Goal: Complete application form: Complete application form

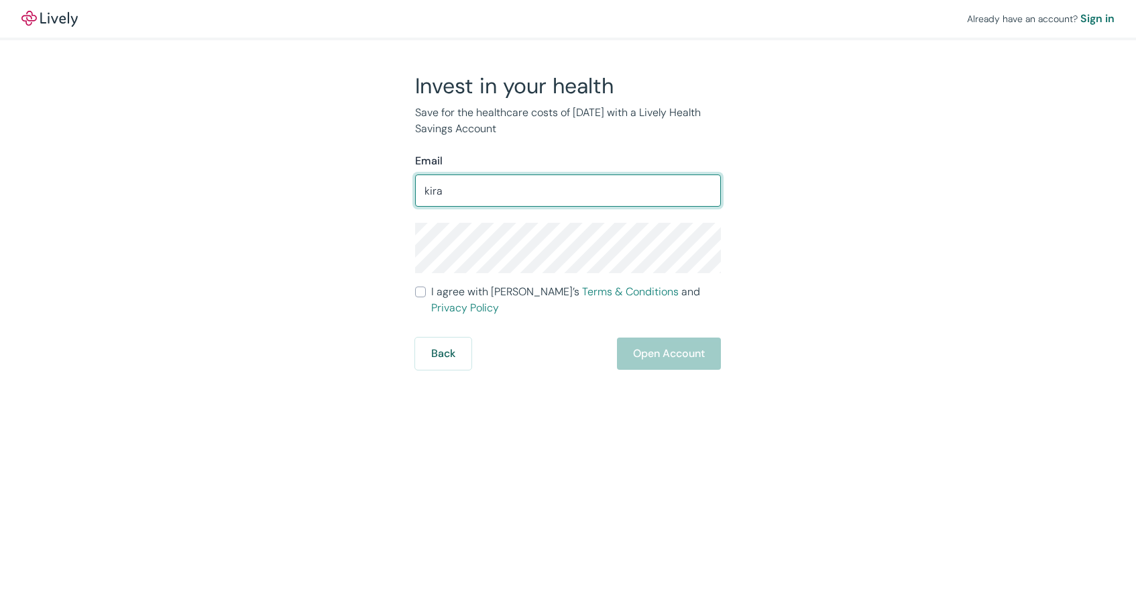
type input "[EMAIL_ADDRESS][DOMAIN_NAME]"
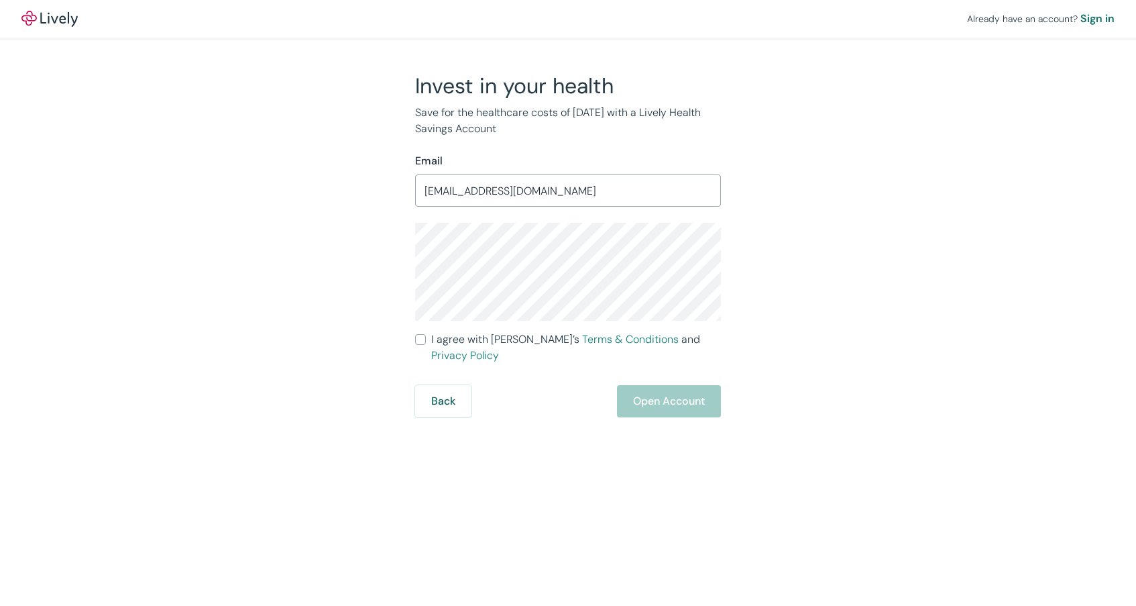
click at [814, 310] on div "Invest in your health Save for the healthcare costs of [DATE] with a Lively Hea…" at bounding box center [560, 244] width 644 height 345
click at [422, 337] on input "I agree with Lively’s Terms & Conditions and Privacy Policy" at bounding box center [420, 339] width 11 height 11
checkbox input "true"
click at [651, 385] on button "Open Account" at bounding box center [669, 401] width 104 height 32
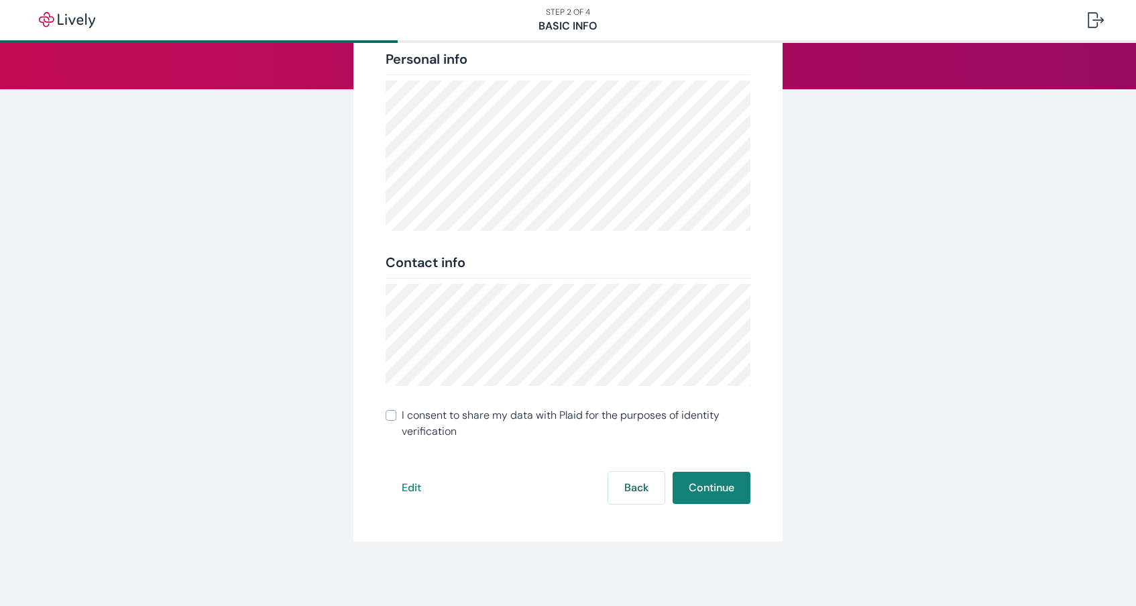
scroll to position [155, 0]
click at [391, 413] on input "I consent to share my data with Plaid for the purposes of identity verification" at bounding box center [391, 415] width 11 height 11
checkbox input "true"
click at [720, 487] on button "Continue" at bounding box center [712, 487] width 78 height 32
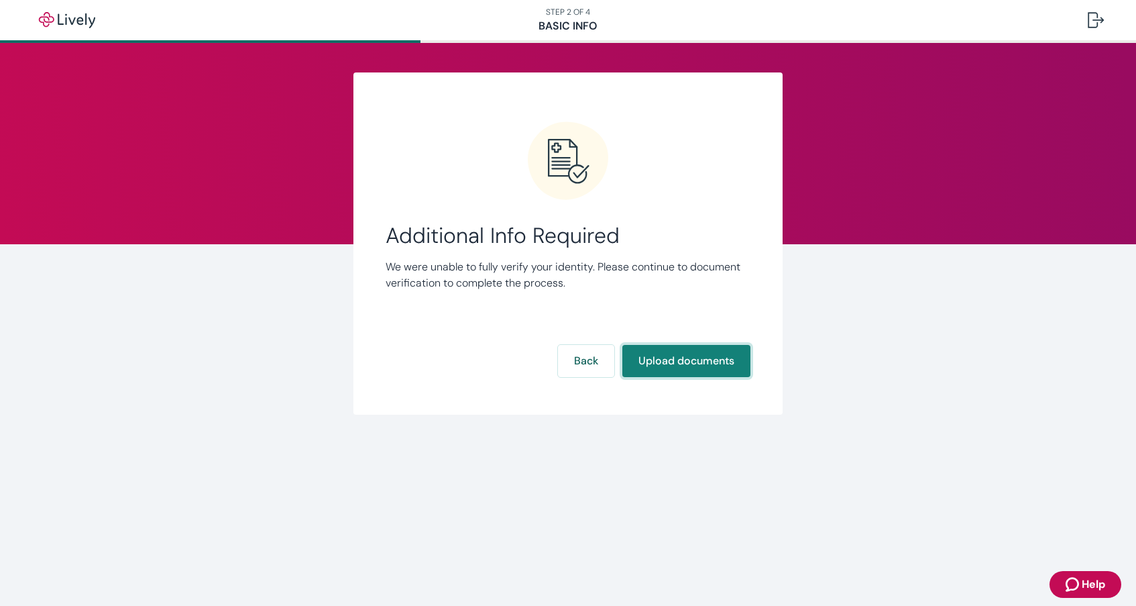
click at [681, 358] on button "Upload documents" at bounding box center [686, 361] width 128 height 32
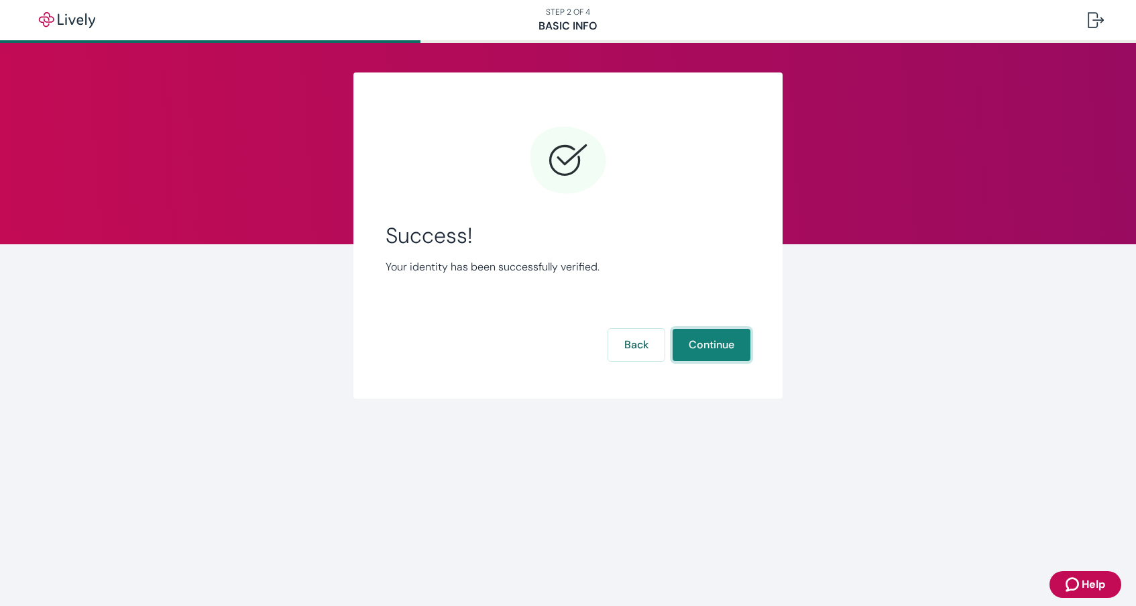
click at [708, 347] on button "Continue" at bounding box center [712, 345] width 78 height 32
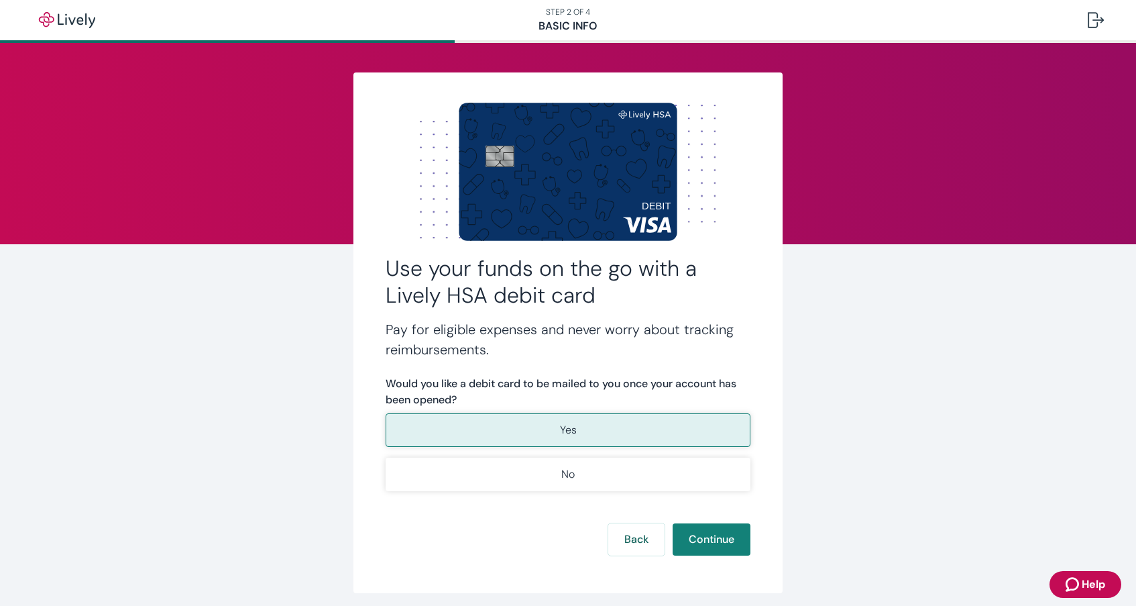
click at [571, 428] on p "Yes" at bounding box center [568, 430] width 17 height 16
click at [706, 540] on button "Continue" at bounding box center [712, 539] width 78 height 32
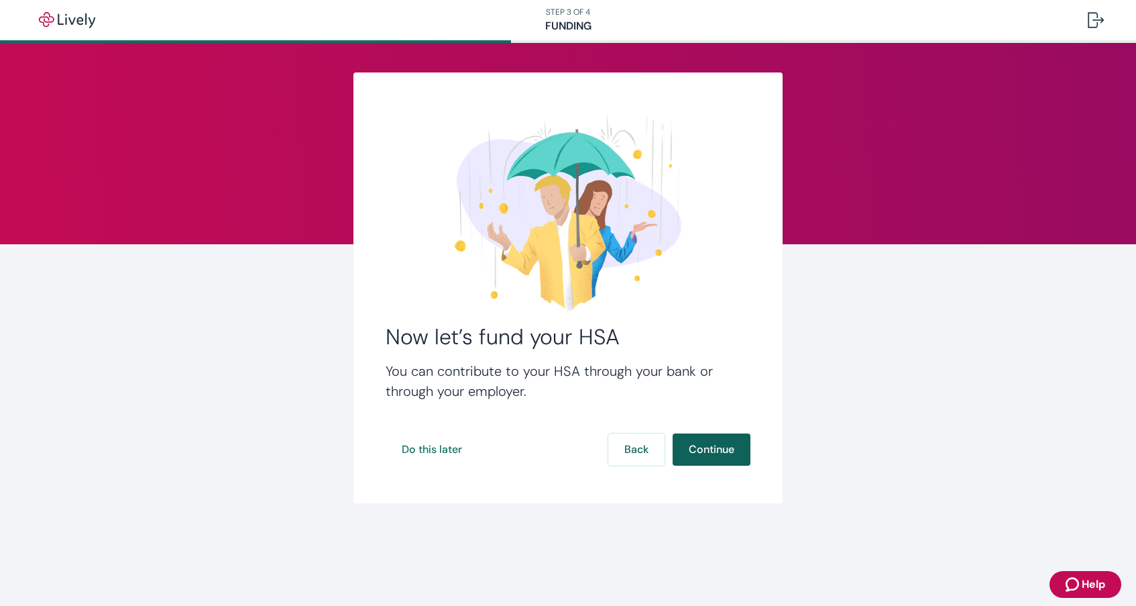
click at [704, 449] on button "Continue" at bounding box center [712, 449] width 78 height 32
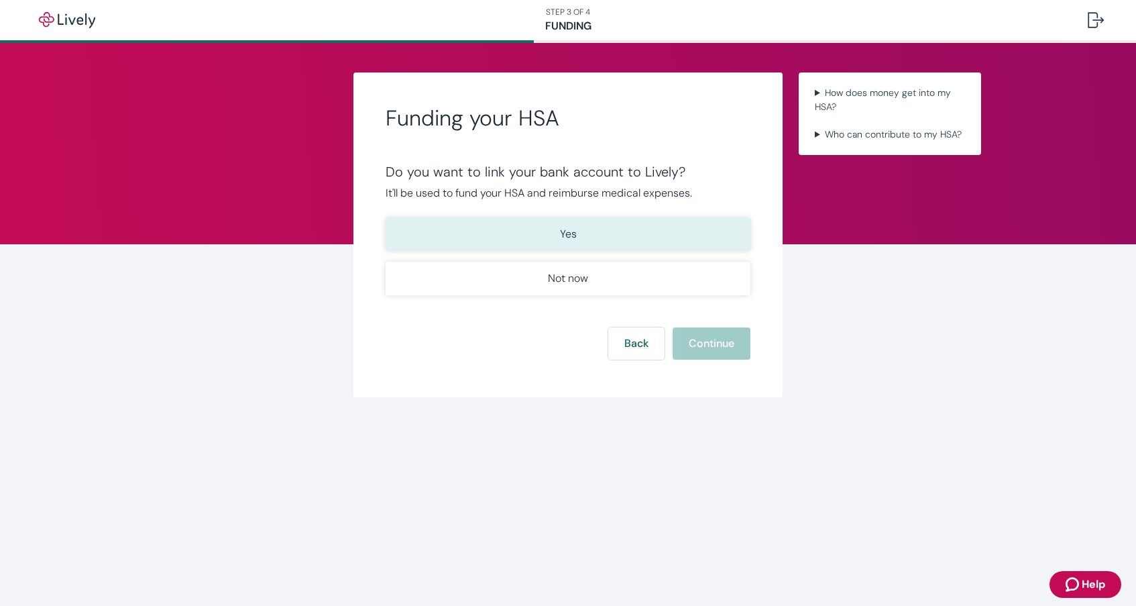
click at [567, 234] on p "Yes" at bounding box center [568, 234] width 17 height 16
click at [569, 233] on p "Yes" at bounding box center [568, 234] width 17 height 16
click at [701, 338] on button "Continue" at bounding box center [712, 343] width 78 height 32
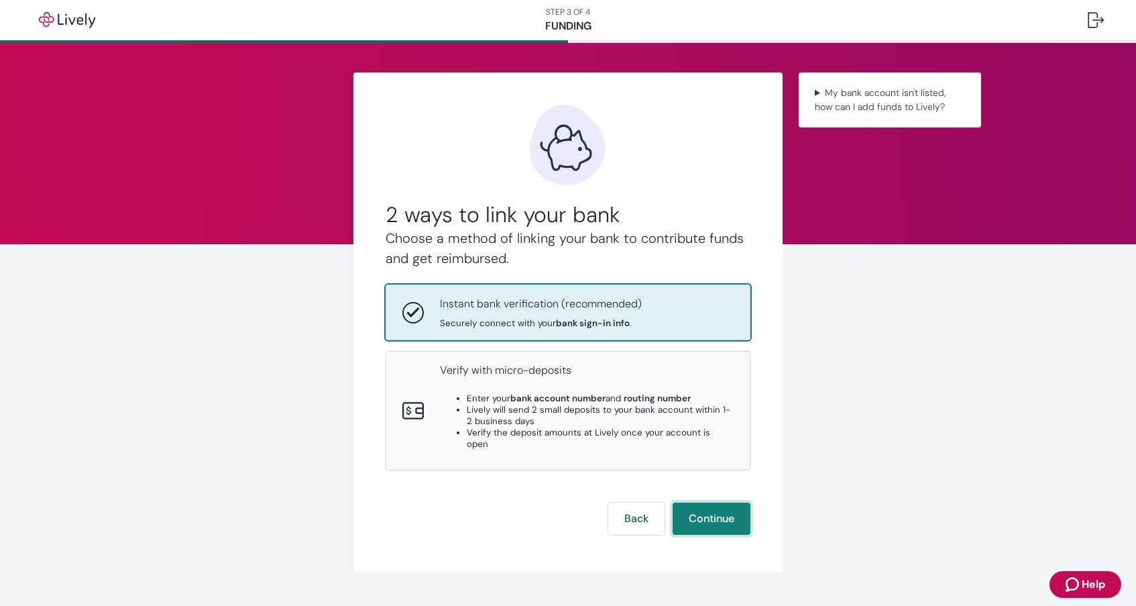
click at [706, 503] on button "Continue" at bounding box center [712, 518] width 78 height 32
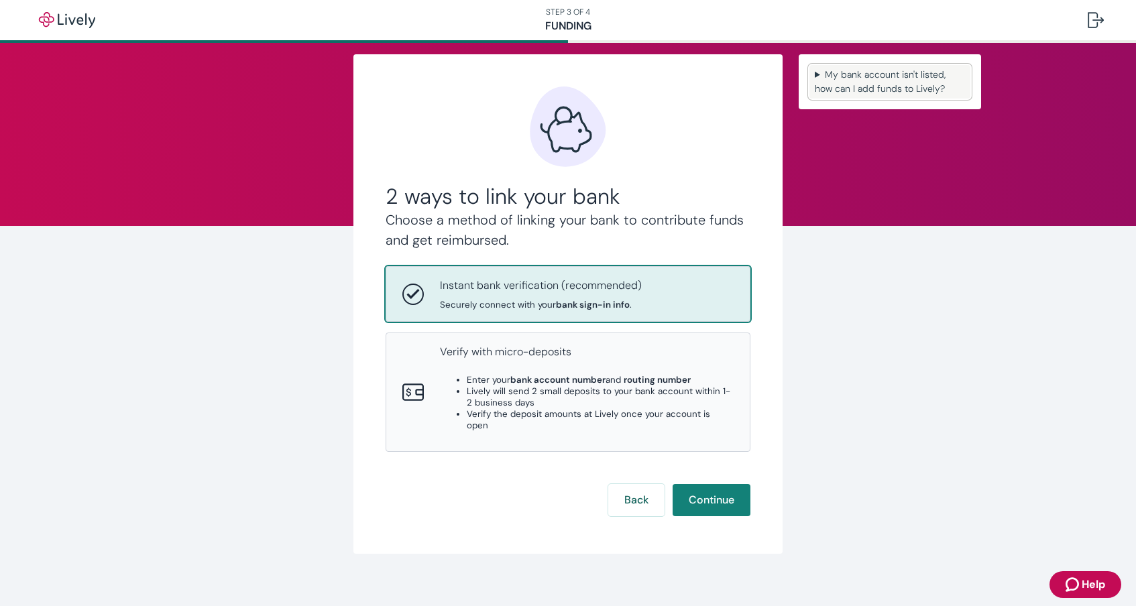
click at [910, 76] on summary "My bank account isn't listed, how can I add funds to Lively?" at bounding box center [890, 82] width 161 height 34
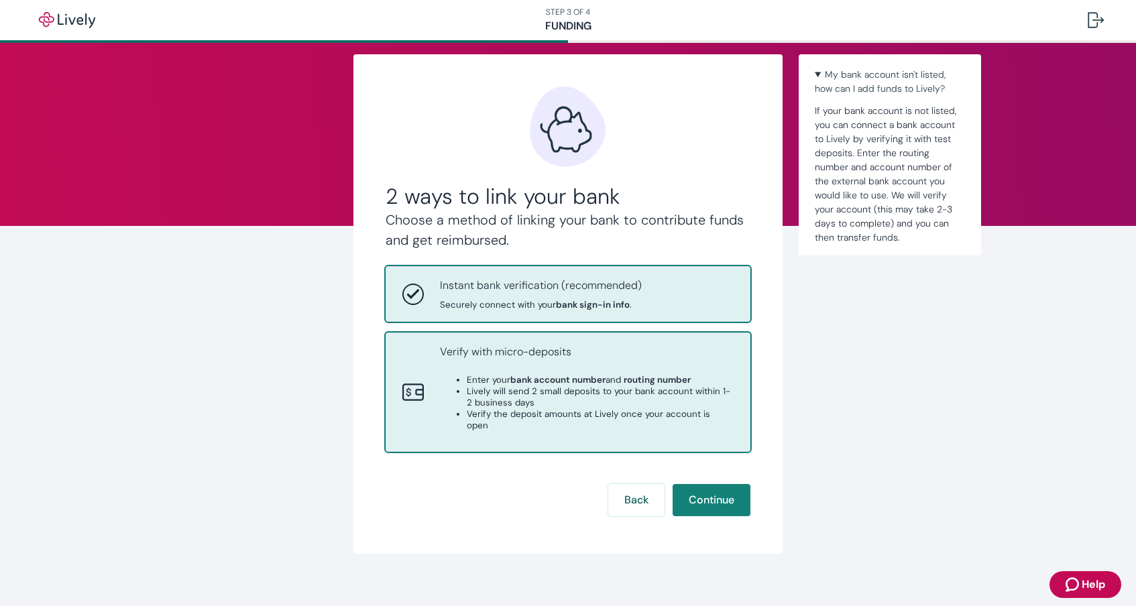
click at [600, 386] on li "Lively will send 2 small deposits to your bank account within 1-2 business days" at bounding box center [600, 397] width 267 height 23
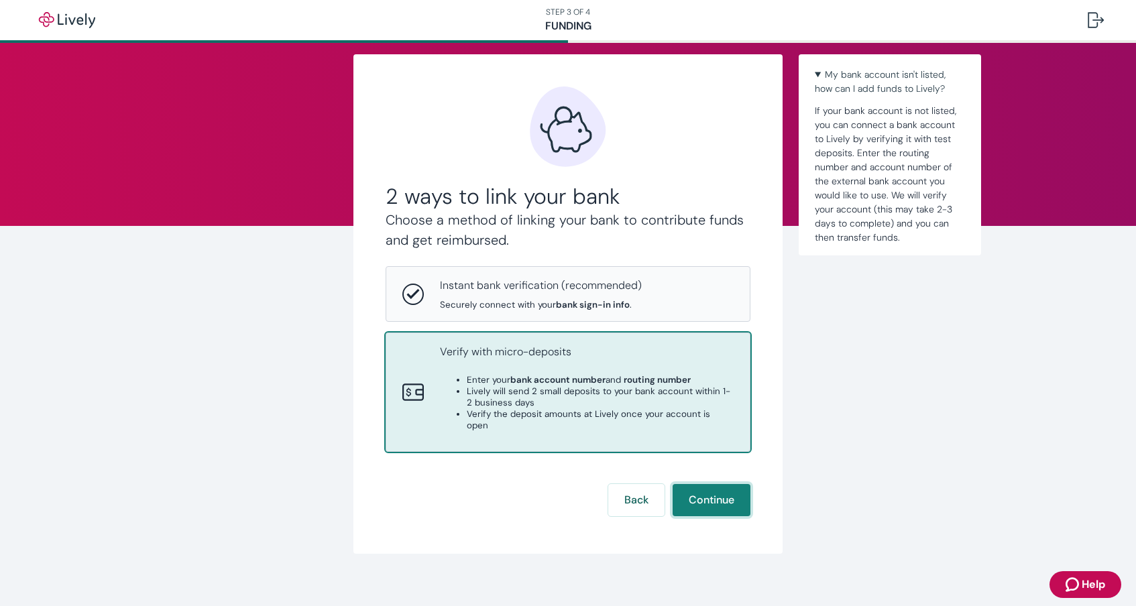
click at [714, 489] on button "Continue" at bounding box center [712, 500] width 78 height 32
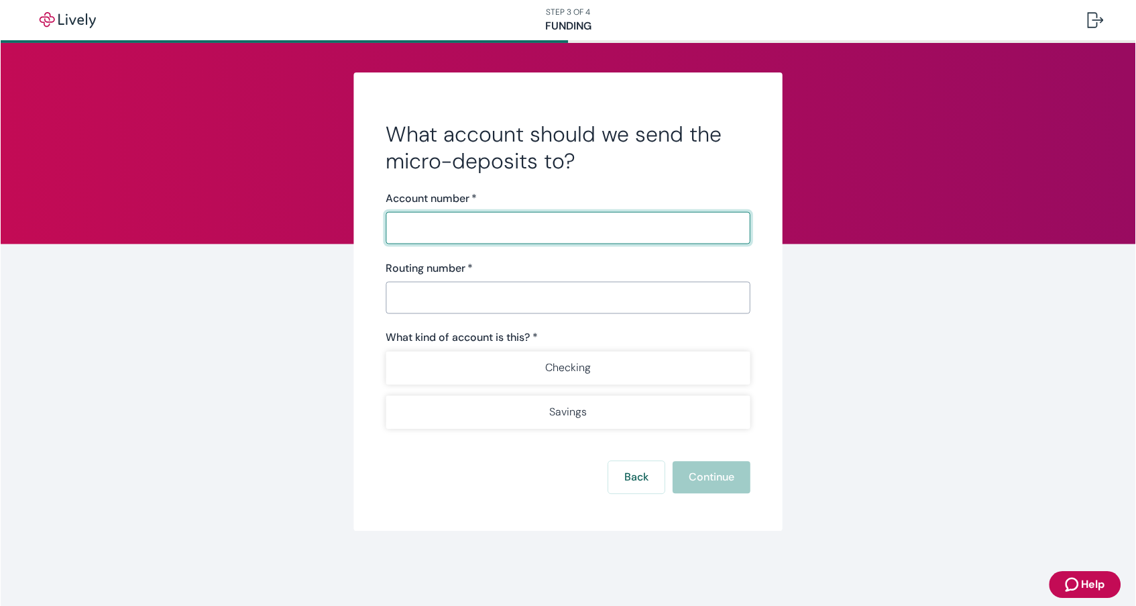
scroll to position [0, 0]
type input "31479710"
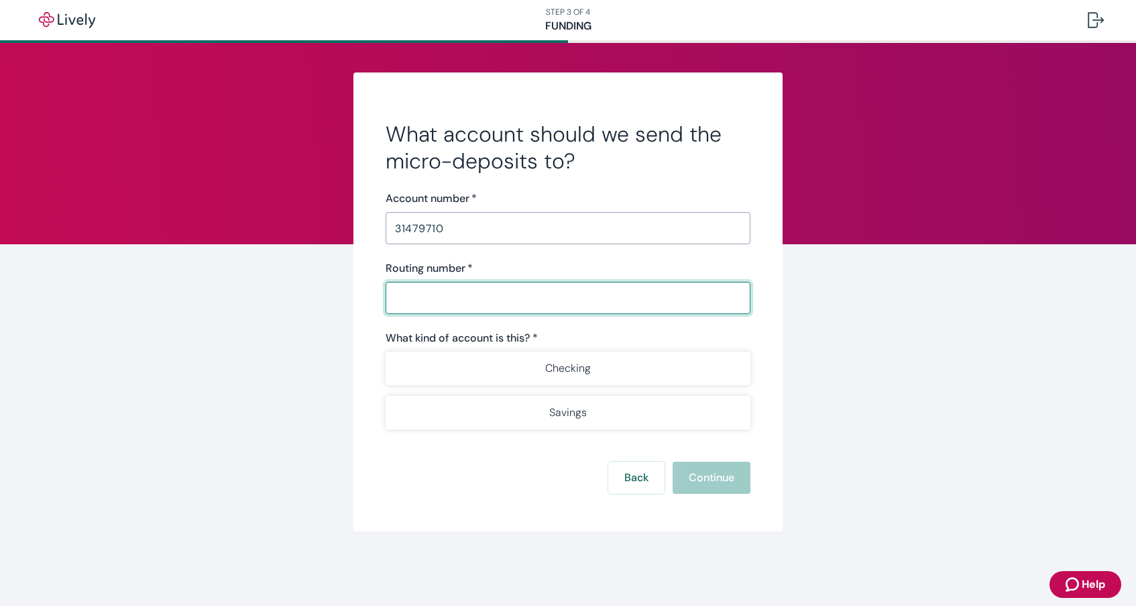
click at [438, 295] on input "Routing number   *" at bounding box center [568, 297] width 365 height 27
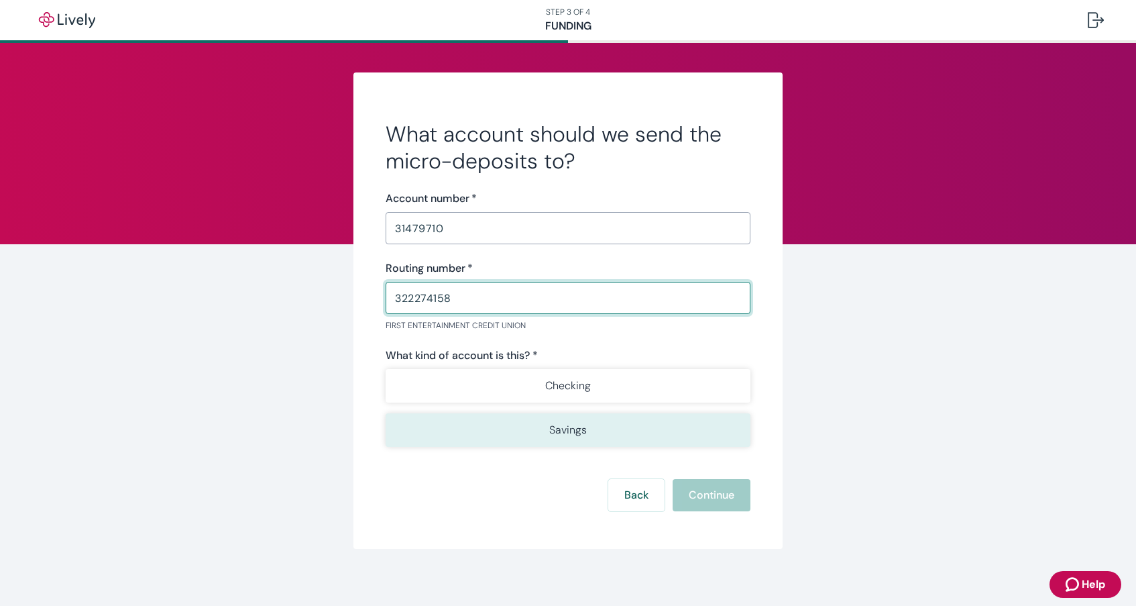
type input "322274158"
click at [482, 441] on button "Savings" at bounding box center [568, 430] width 365 height 34
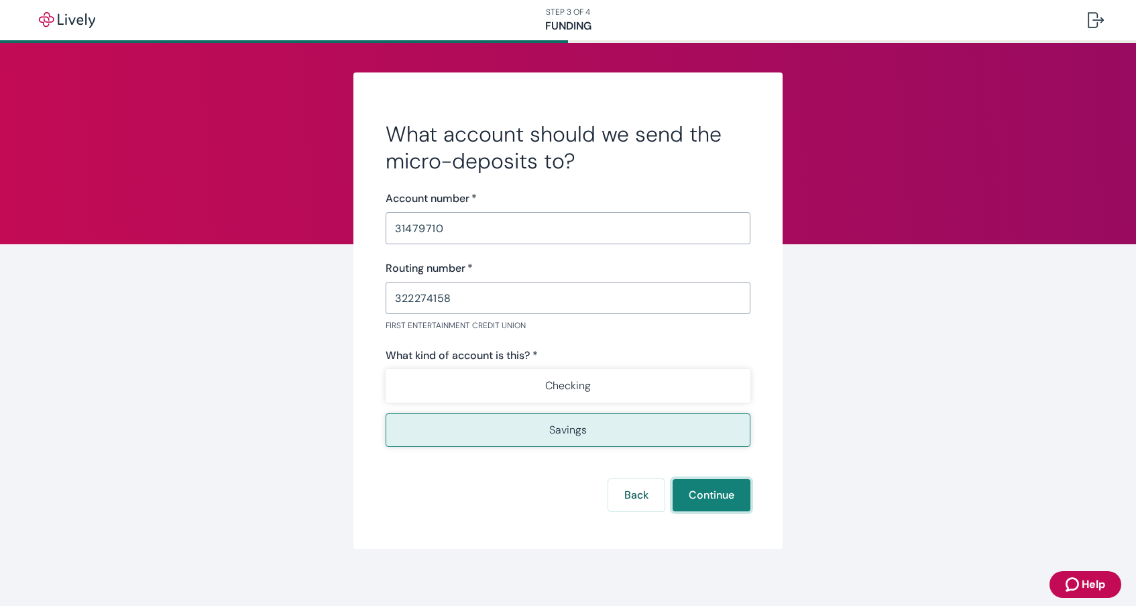
click at [725, 492] on button "Continue" at bounding box center [712, 495] width 78 height 32
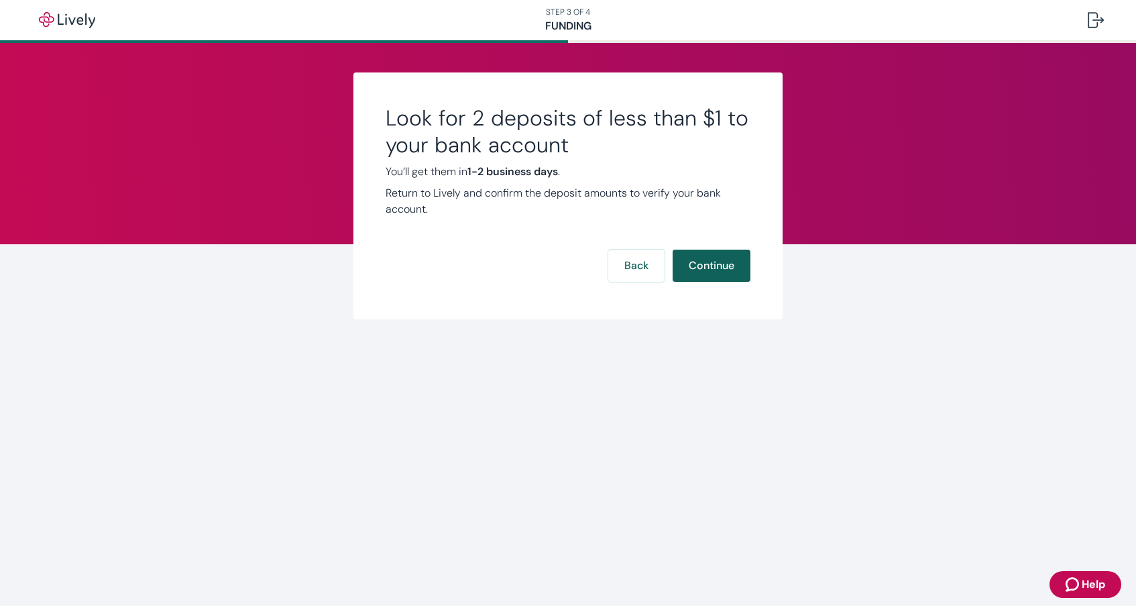
click at [708, 264] on button "Continue" at bounding box center [712, 265] width 78 height 32
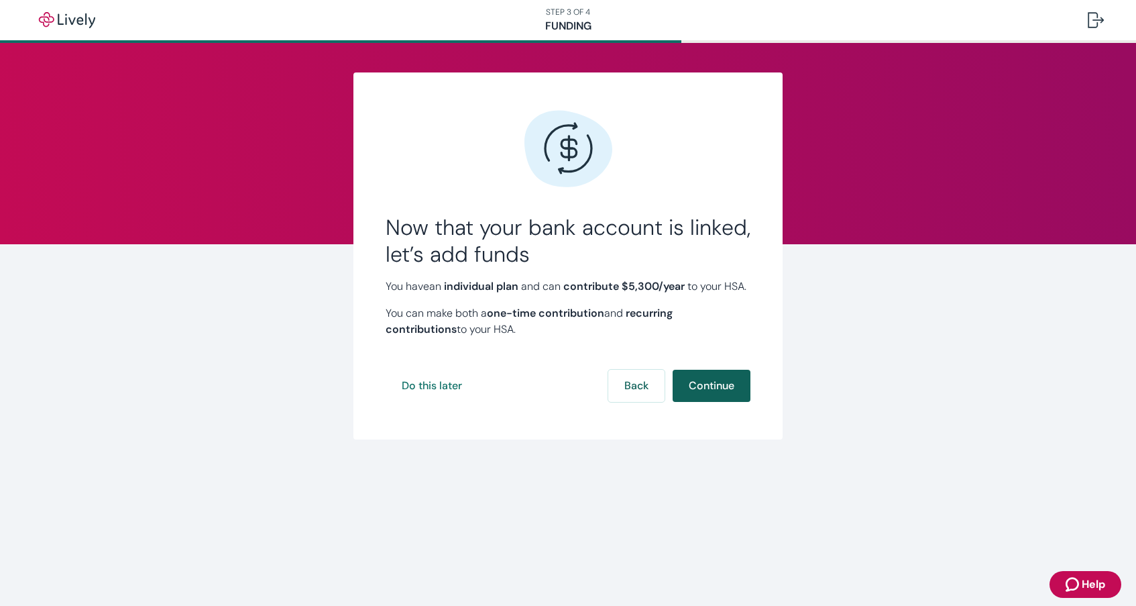
click at [721, 400] on button "Continue" at bounding box center [712, 386] width 78 height 32
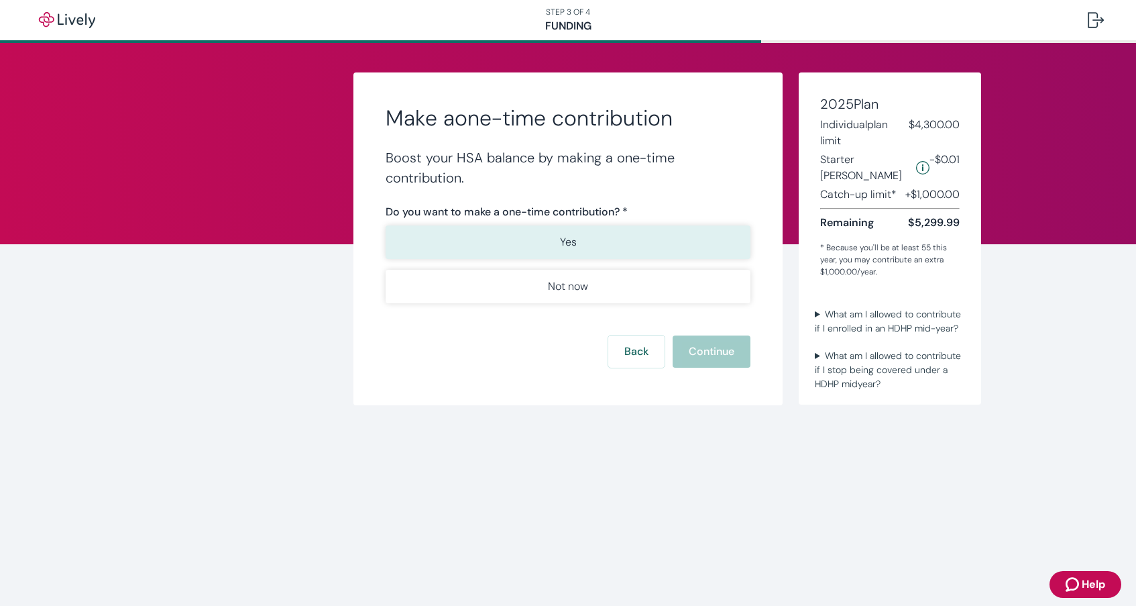
click at [570, 243] on p "Yes" at bounding box center [568, 242] width 17 height 16
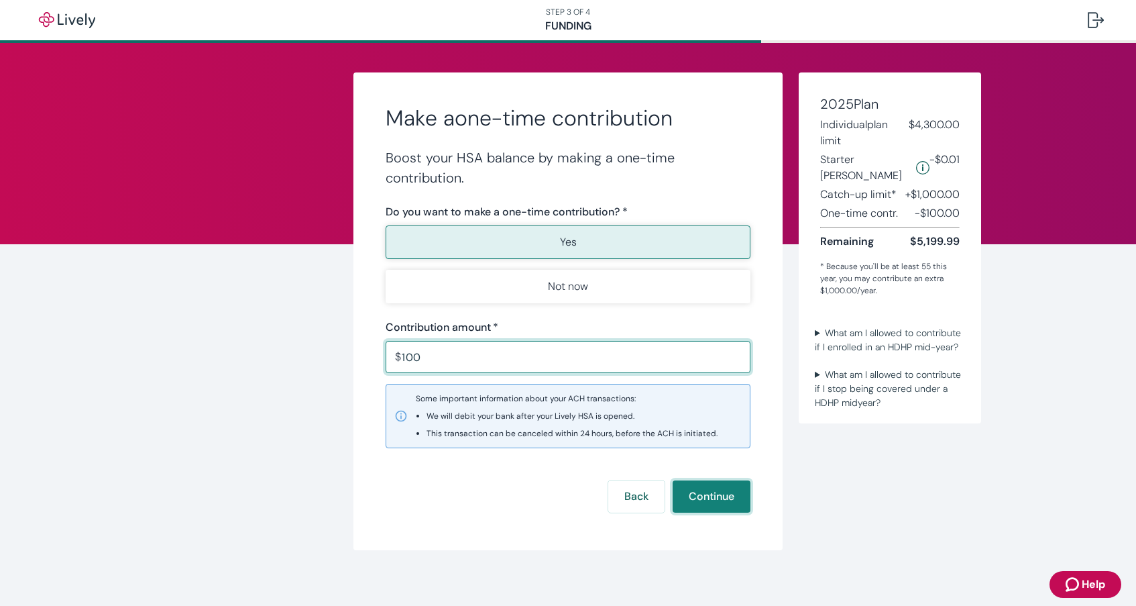
type input "100.00"
click at [717, 495] on button "Continue" at bounding box center [712, 496] width 78 height 32
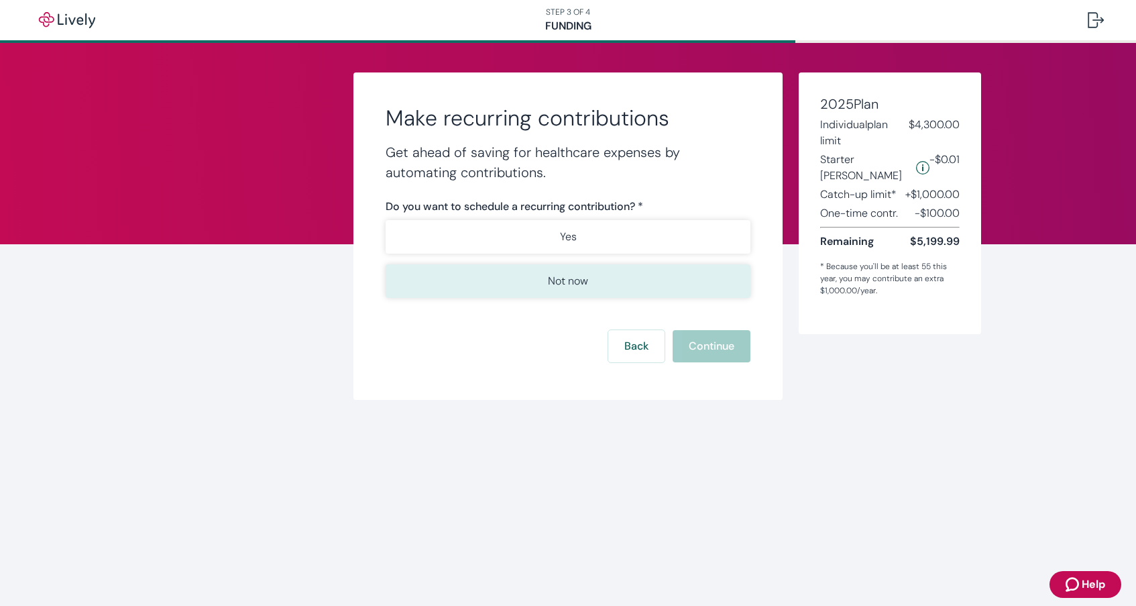
click at [609, 281] on button "Not now" at bounding box center [568, 281] width 365 height 34
click at [702, 342] on button "Continue" at bounding box center [712, 346] width 78 height 32
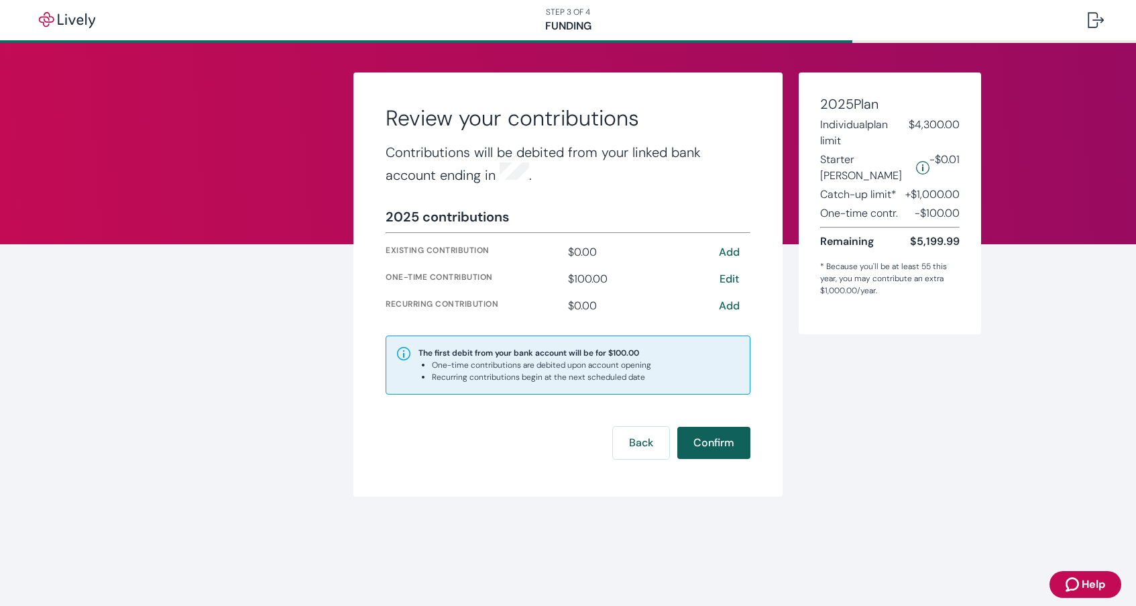
click at [708, 439] on button "Confirm" at bounding box center [713, 443] width 73 height 32
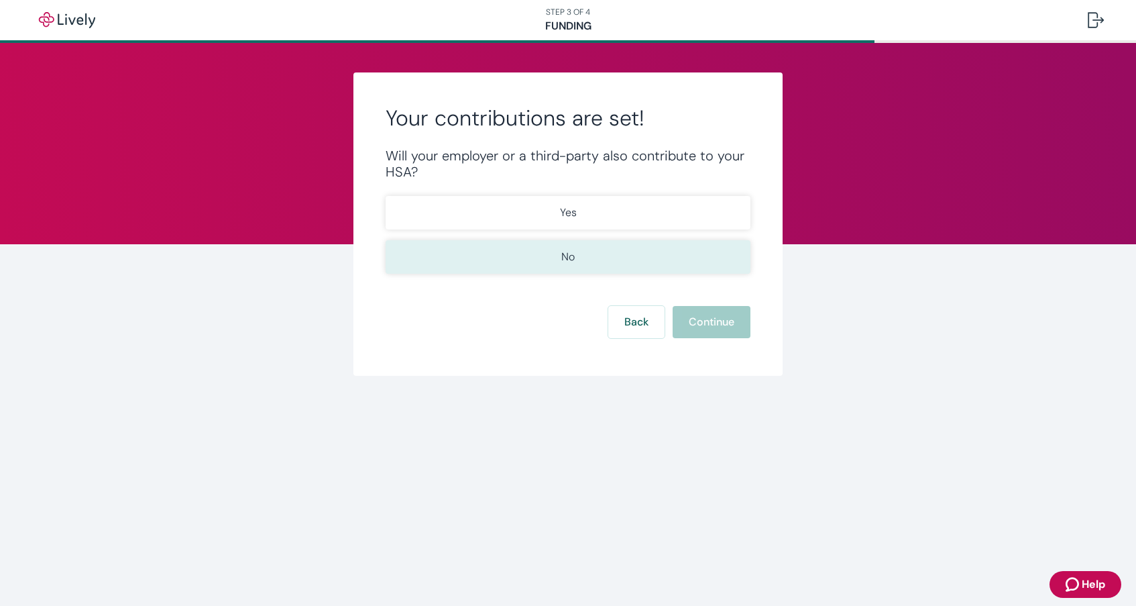
click at [588, 258] on button "No" at bounding box center [568, 257] width 365 height 34
click at [704, 317] on button "Continue" at bounding box center [712, 322] width 78 height 32
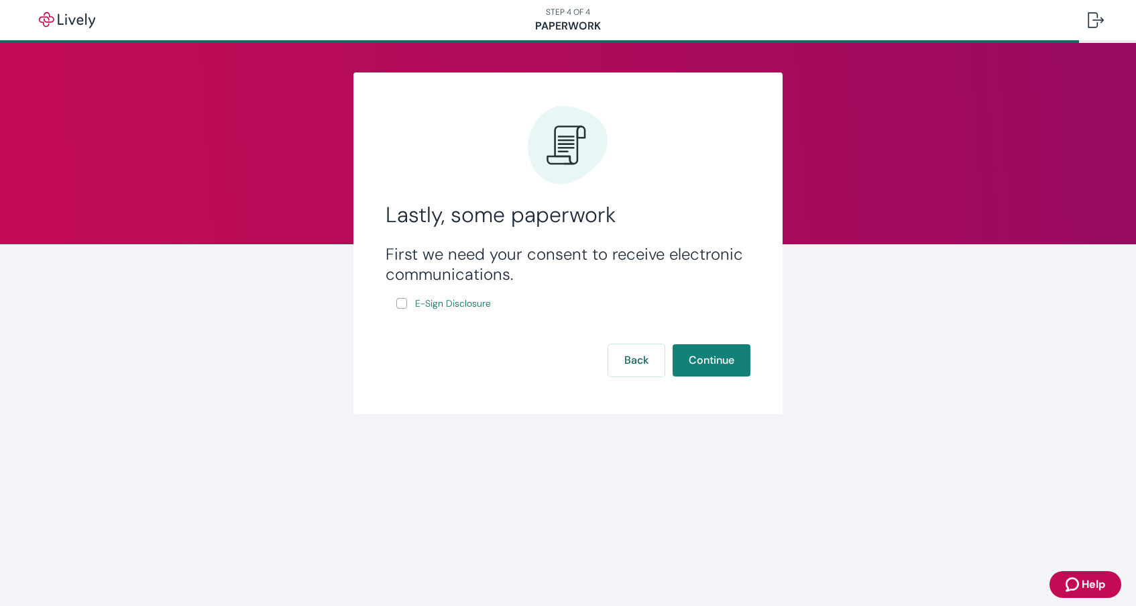
click at [403, 303] on input "E-Sign Disclosure" at bounding box center [401, 303] width 11 height 11
checkbox input "true"
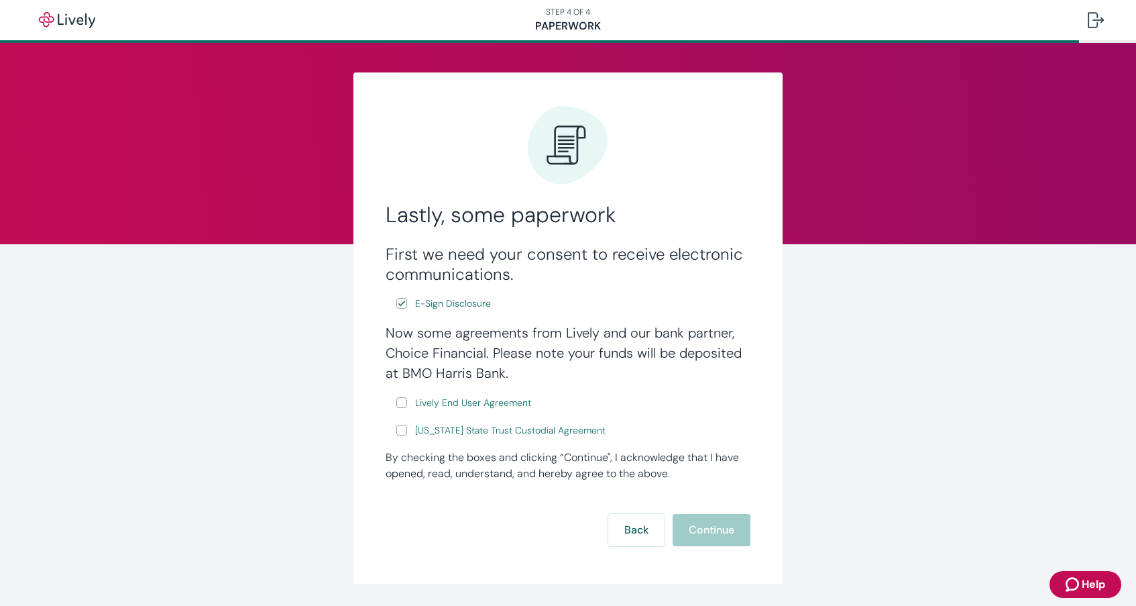
click at [400, 401] on input "Lively End User Agreement" at bounding box center [401, 402] width 11 height 11
checkbox input "true"
click at [401, 431] on input "Wyoming State Trust Custodial Agreement" at bounding box center [401, 430] width 11 height 11
checkbox input "true"
click at [718, 531] on button "Continue" at bounding box center [712, 530] width 78 height 32
